Goal: Task Accomplishment & Management: Manage account settings

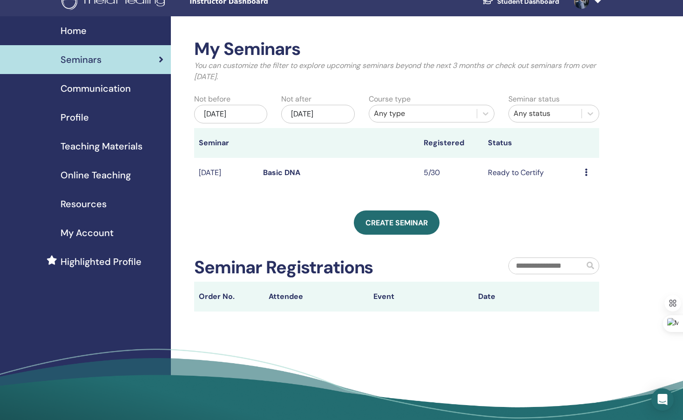
scroll to position [14, 0]
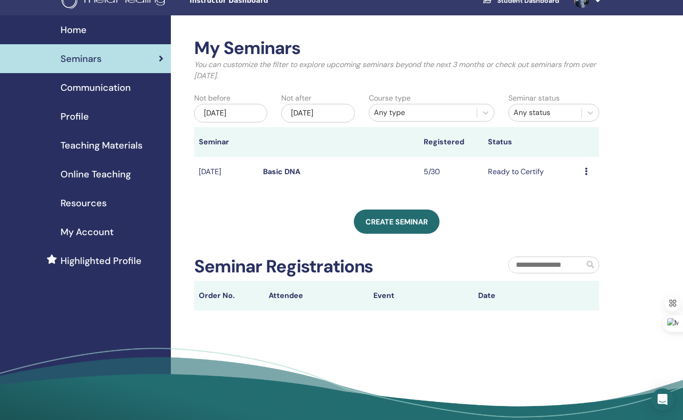
click at [590, 172] on div "Preview Edit Attendees Cancel" at bounding box center [590, 171] width 10 height 11
click at [582, 178] on link "Preview" at bounding box center [581, 180] width 27 height 10
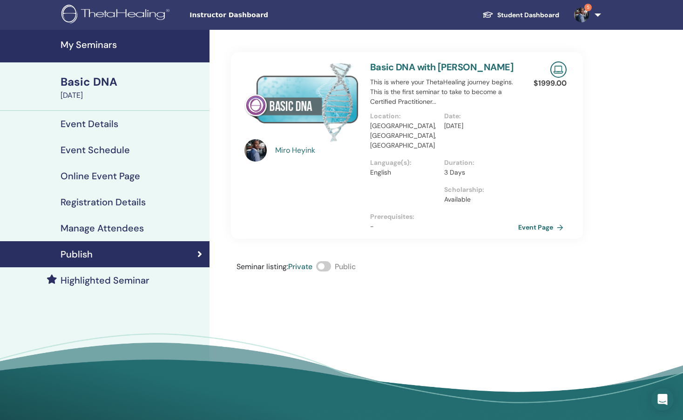
scroll to position [3, 0]
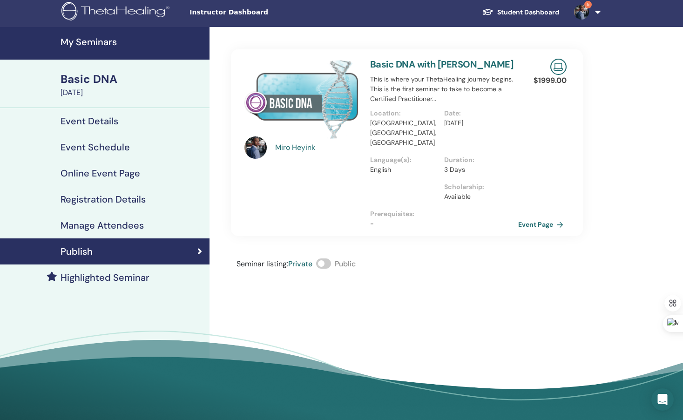
click at [87, 223] on h4 "Manage Attendees" at bounding box center [102, 225] width 83 height 11
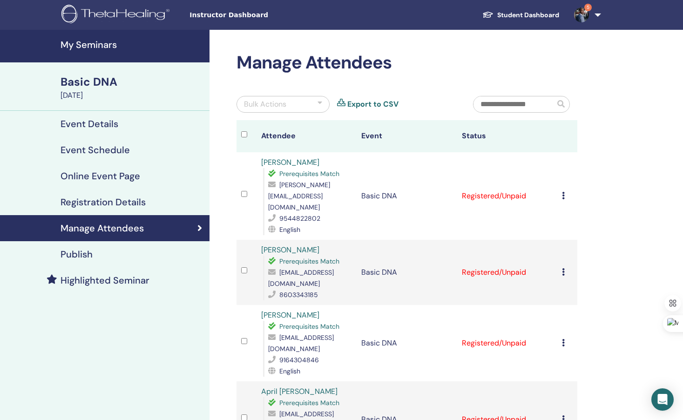
click at [102, 255] on div "Publish" at bounding box center [104, 254] width 195 height 11
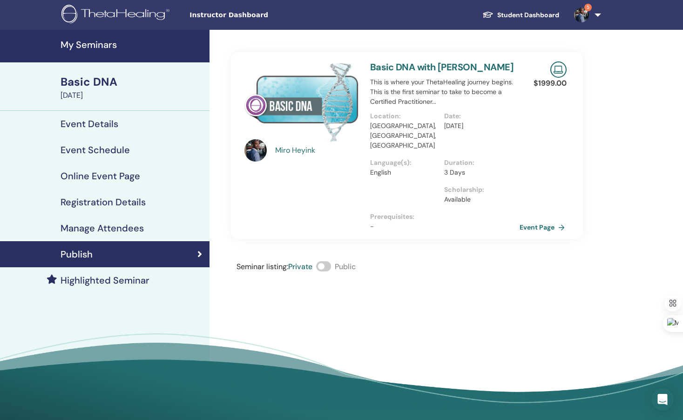
click at [531, 220] on link "Event Page" at bounding box center [544, 227] width 49 height 14
click at [430, 69] on link "Basic DNA with Miro Heyink" at bounding box center [441, 67] width 143 height 12
click at [539, 220] on link "Event Page" at bounding box center [544, 227] width 49 height 14
click at [90, 150] on h4 "Event Schedule" at bounding box center [95, 149] width 69 height 11
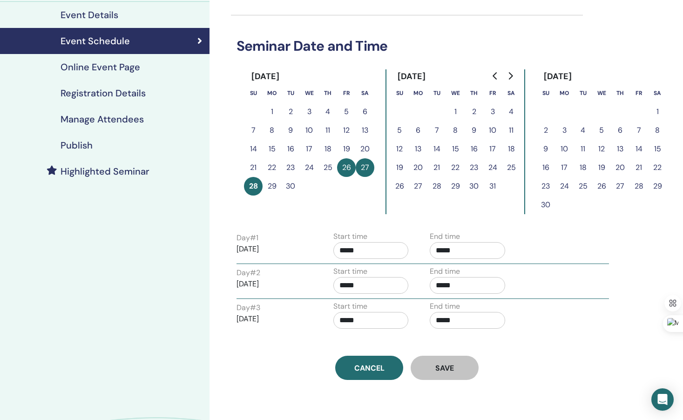
scroll to position [107, 0]
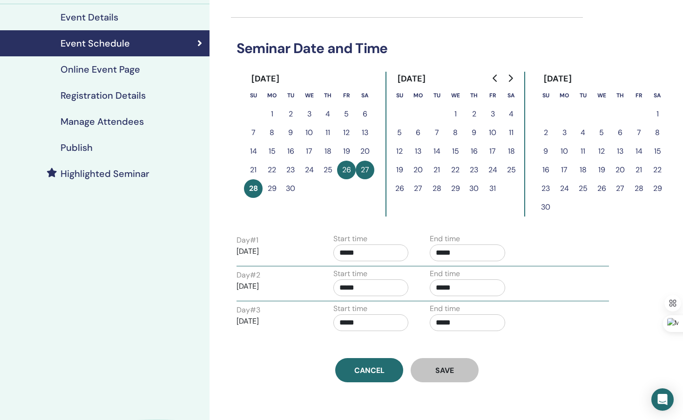
click at [114, 72] on h4 "Online Event Page" at bounding box center [101, 69] width 80 height 11
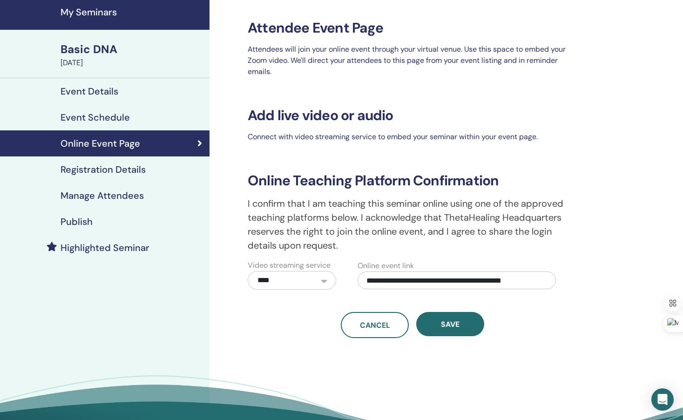
scroll to position [15, 0]
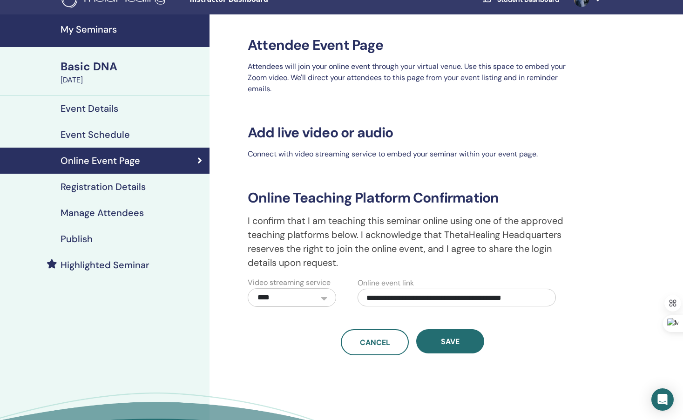
click at [114, 213] on h4 "Manage Attendees" at bounding box center [102, 212] width 83 height 11
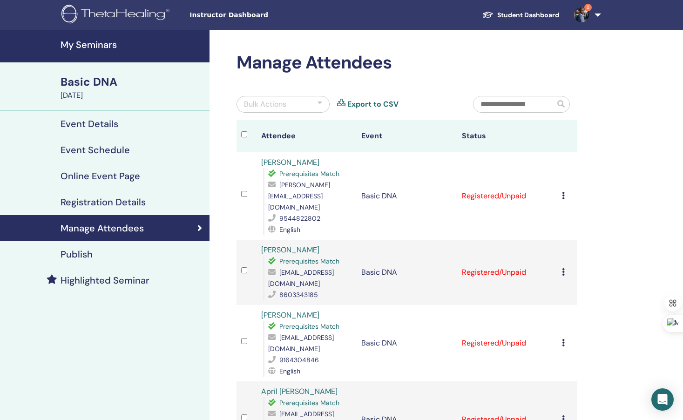
click at [596, 14] on link "5" at bounding box center [586, 15] width 38 height 30
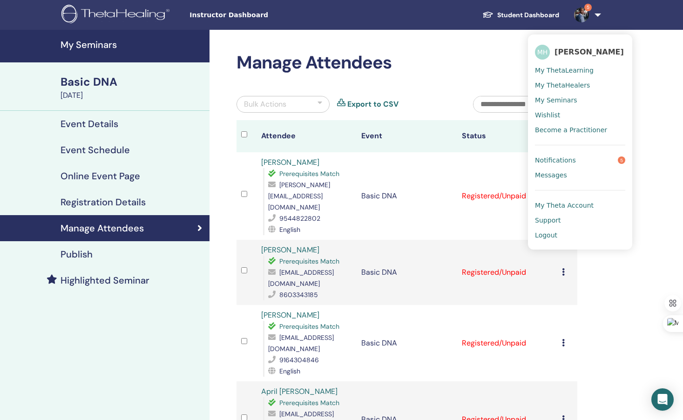
click at [544, 101] on span "My Seminars" at bounding box center [556, 100] width 42 height 8
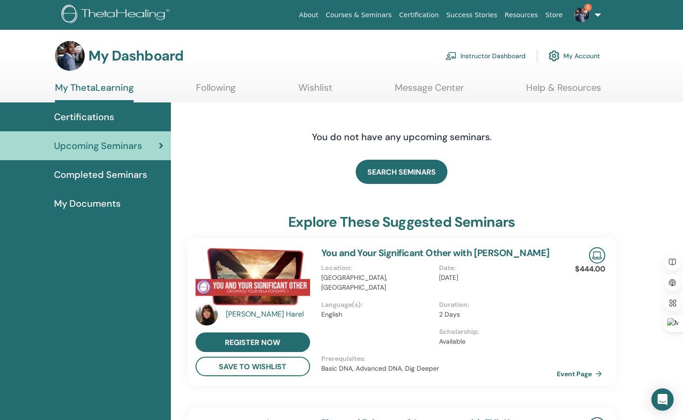
click at [104, 115] on span "Certifications" at bounding box center [84, 117] width 60 height 14
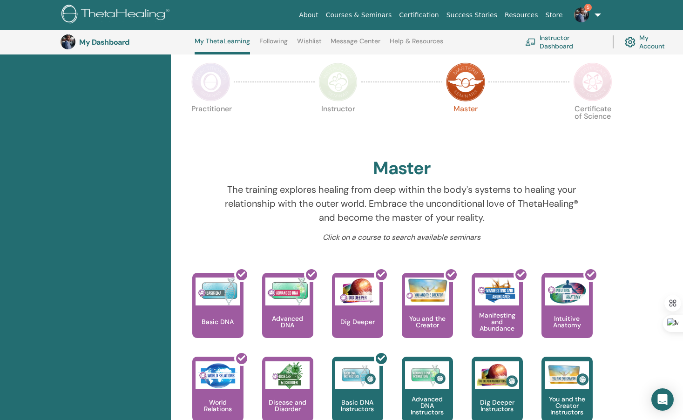
scroll to position [188, 0]
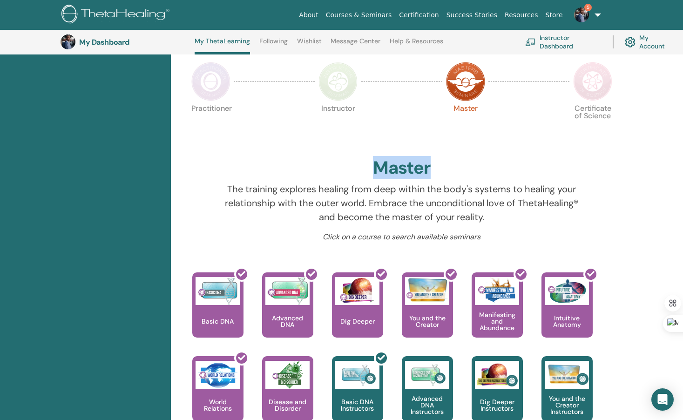
drag, startPoint x: 369, startPoint y: 167, endPoint x: 428, endPoint y: 166, distance: 59.2
click at [428, 166] on div "Master" at bounding box center [402, 169] width 429 height 25
click at [276, 183] on p "The training explores healing from deep within the body's systems to healing yo…" at bounding box center [402, 203] width 355 height 42
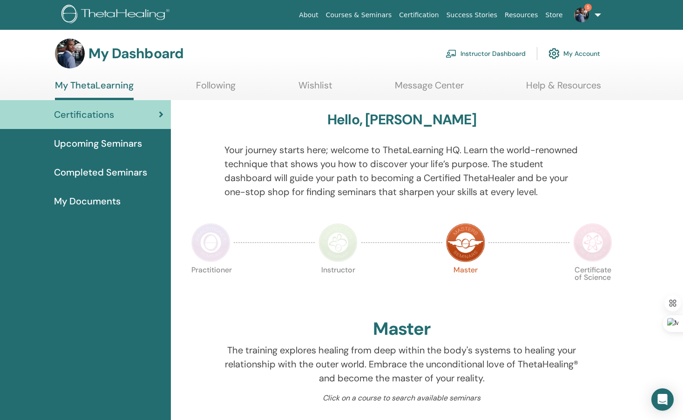
scroll to position [0, 0]
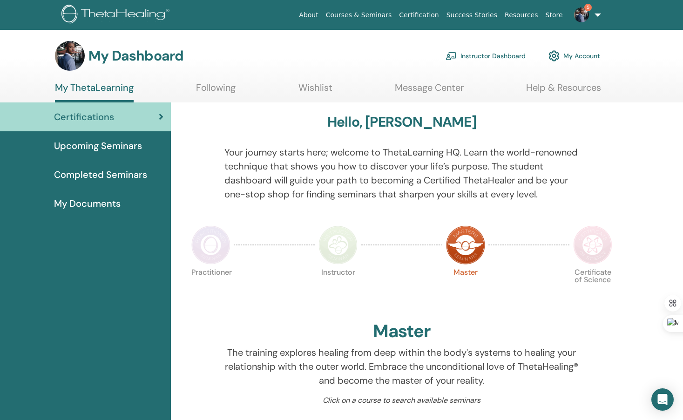
click at [490, 57] on link "Instructor Dashboard" at bounding box center [486, 56] width 80 height 20
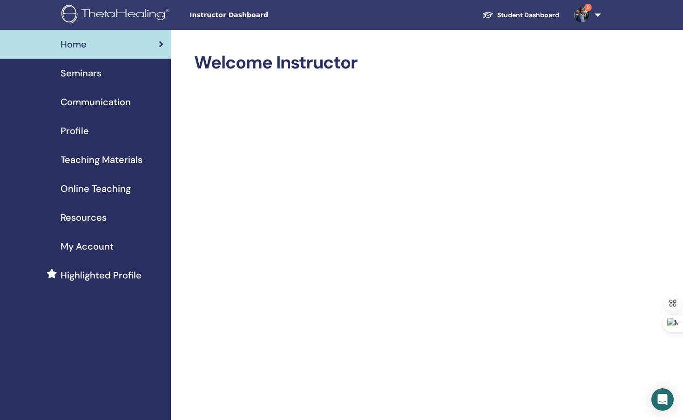
click at [549, 15] on link "Student Dashboard" at bounding box center [521, 15] width 92 height 17
click at [95, 71] on span "Seminars" at bounding box center [81, 73] width 41 height 14
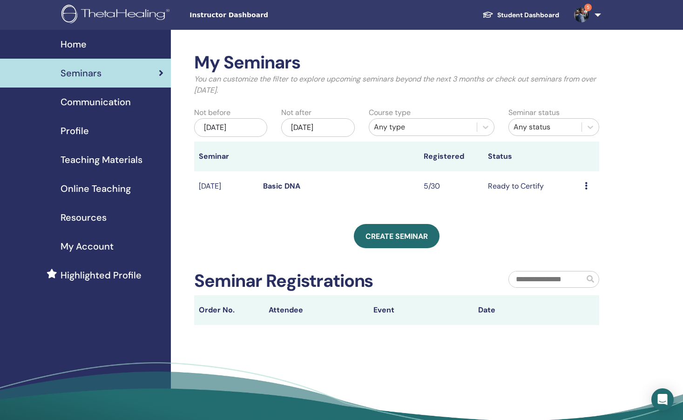
click at [526, 184] on td "Ready to Certify" at bounding box center [532, 186] width 96 height 30
click at [503, 193] on td "Ready to Certify" at bounding box center [532, 186] width 96 height 30
click at [590, 185] on div "Preview Edit Attendees Cancel" at bounding box center [590, 186] width 10 height 11
click at [581, 221] on link "Attendees" at bounding box center [585, 221] width 35 height 10
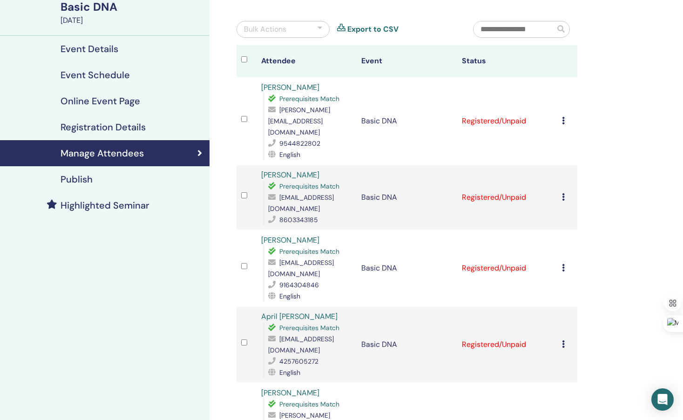
scroll to position [64, 0]
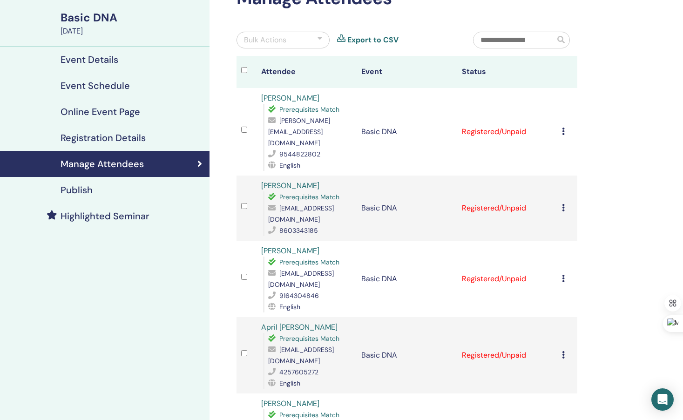
click at [563, 128] on icon at bounding box center [563, 131] width 3 height 7
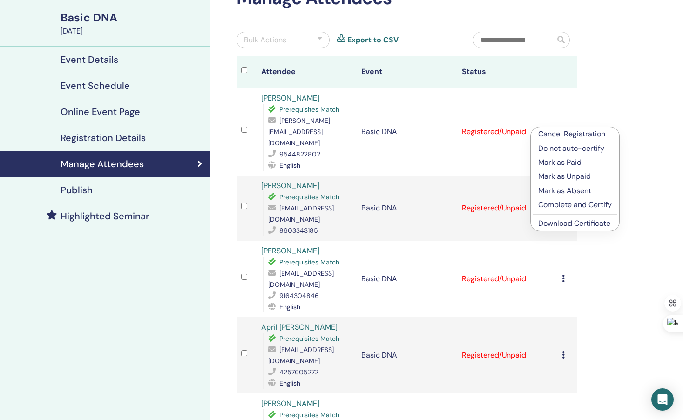
click at [557, 204] on p "Complete and Certify" at bounding box center [576, 204] width 74 height 11
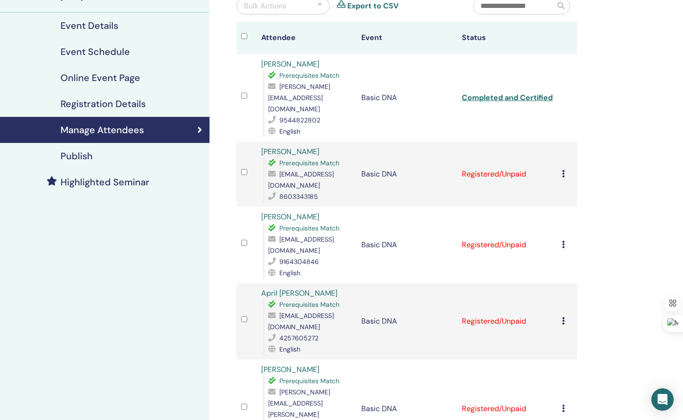
scroll to position [100, 0]
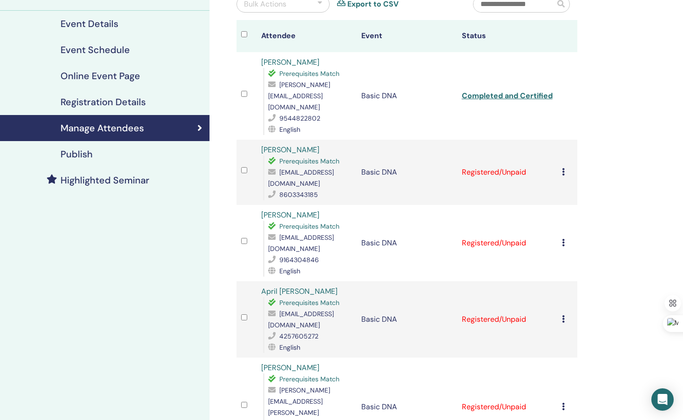
click at [562, 239] on icon at bounding box center [563, 242] width 3 height 7
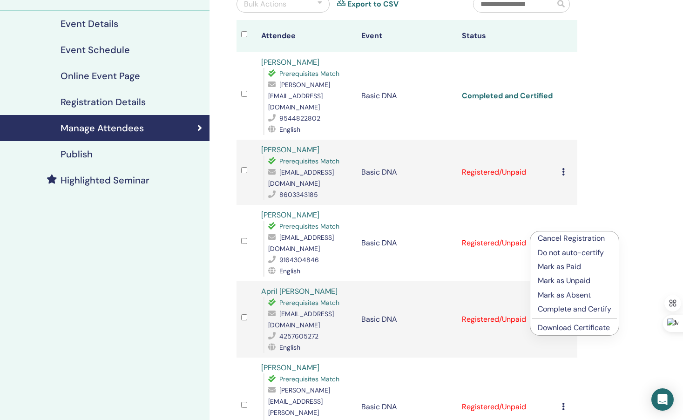
click at [560, 313] on p "Complete and Certify" at bounding box center [575, 309] width 74 height 11
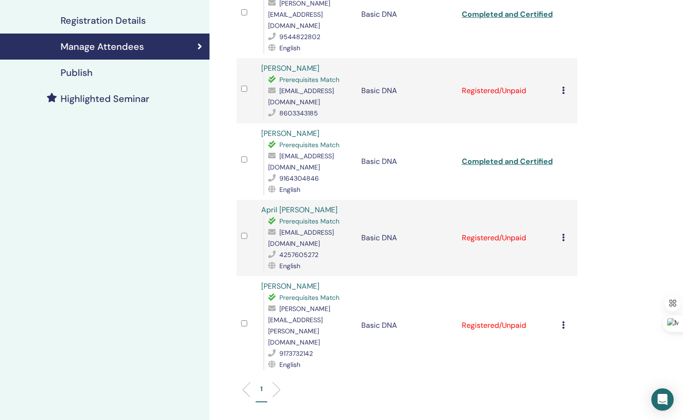
scroll to position [184, 0]
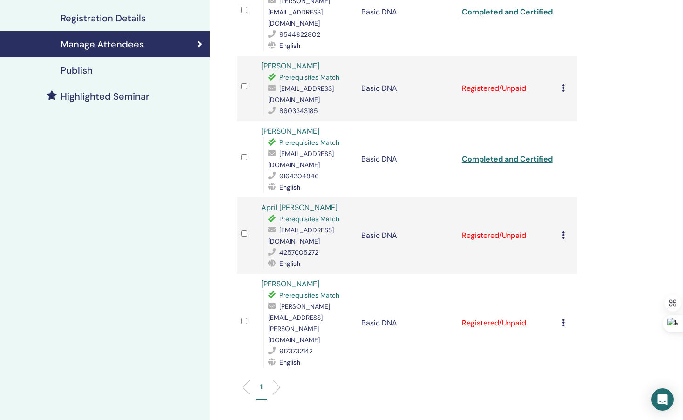
click at [561, 220] on td "Cancel Registration Do not auto-certify Mark as Paid Mark as Unpaid Mark as Abs…" at bounding box center [568, 236] width 20 height 76
click at [566, 230] on div "Cancel Registration Do not auto-certify Mark as Paid Mark as Unpaid Mark as Abs…" at bounding box center [567, 235] width 11 height 11
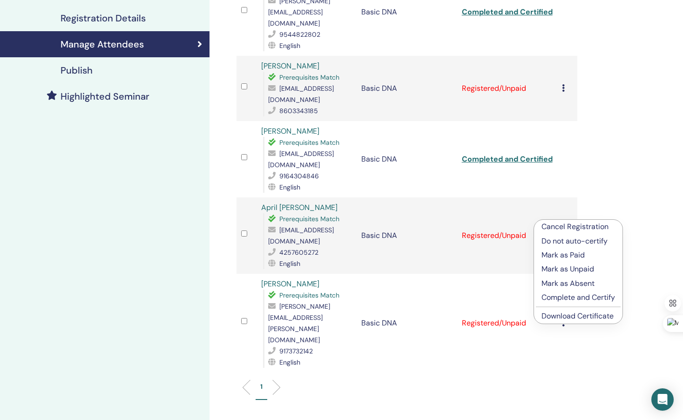
click at [562, 296] on p "Complete and Certify" at bounding box center [579, 297] width 74 height 11
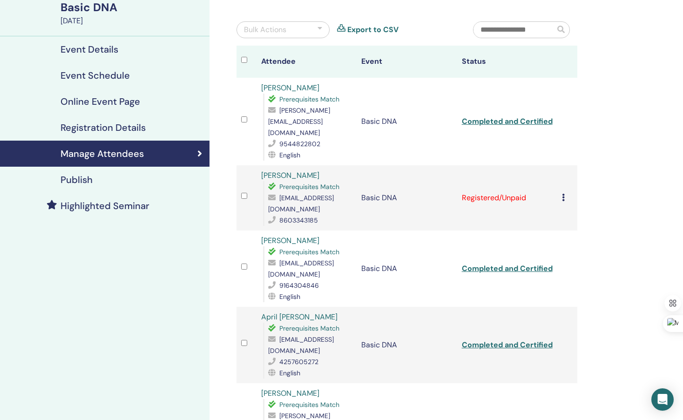
scroll to position [68, 0]
